Goal: Information Seeking & Learning: Find specific fact

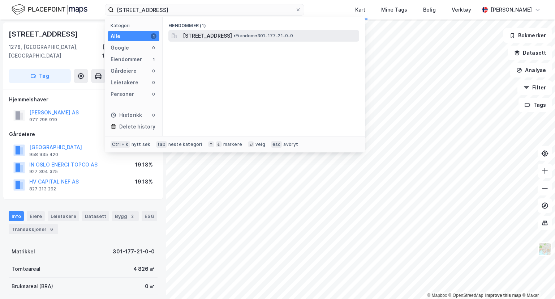
click at [252, 41] on div "Klemetsrudveien 2, 1278, OSLO, OSLO • Eiendom • 301-177-21-0-0" at bounding box center [263, 36] width 191 height 12
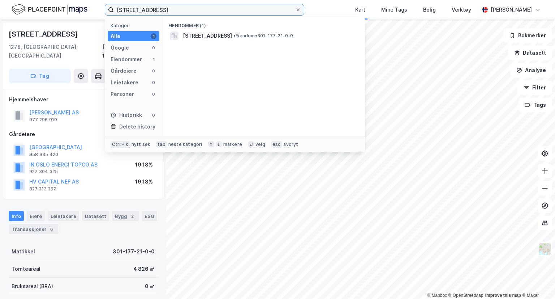
click at [127, 8] on input "177/21, oslo" at bounding box center [204, 9] width 181 height 11
